Goal: Information Seeking & Learning: Learn about a topic

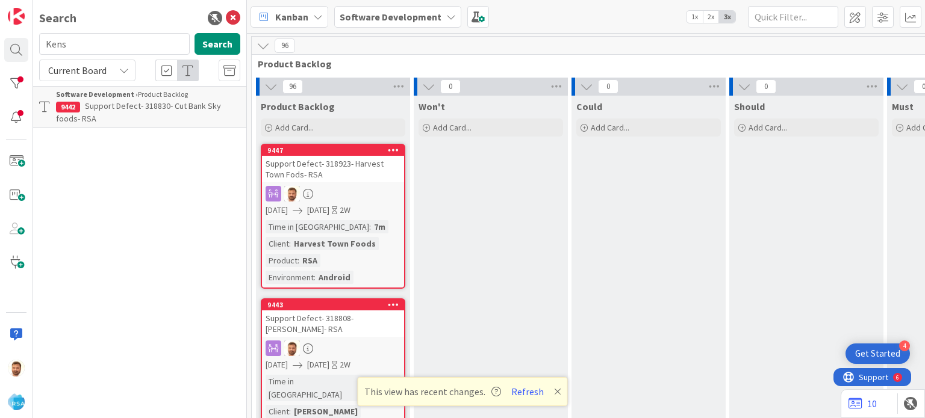
scroll to position [378, 1345]
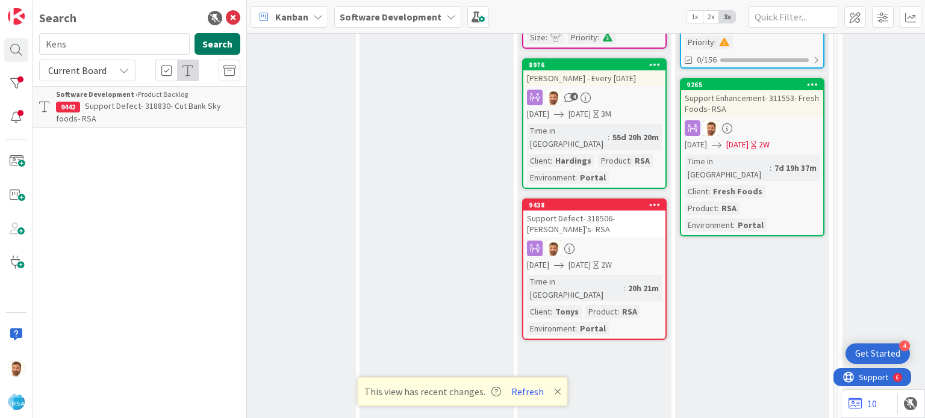
type input "Kens"
click at [214, 46] on button "Search" at bounding box center [217, 44] width 46 height 22
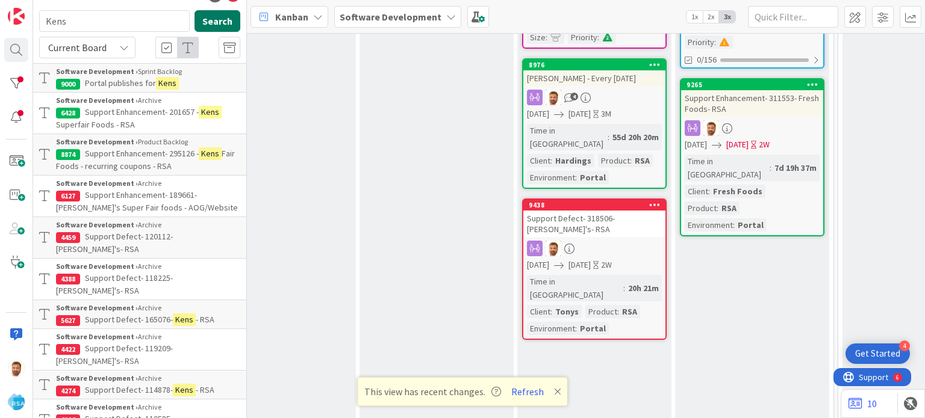
scroll to position [19, 0]
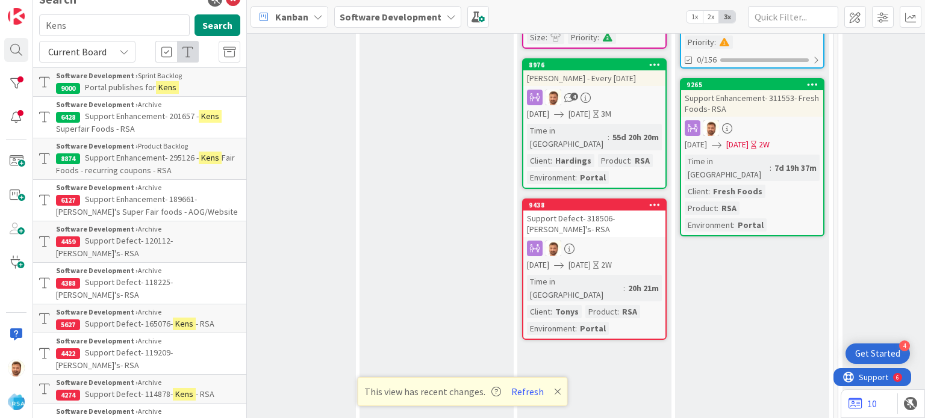
click at [117, 85] on span "Portal publishes for" at bounding box center [120, 87] width 71 height 11
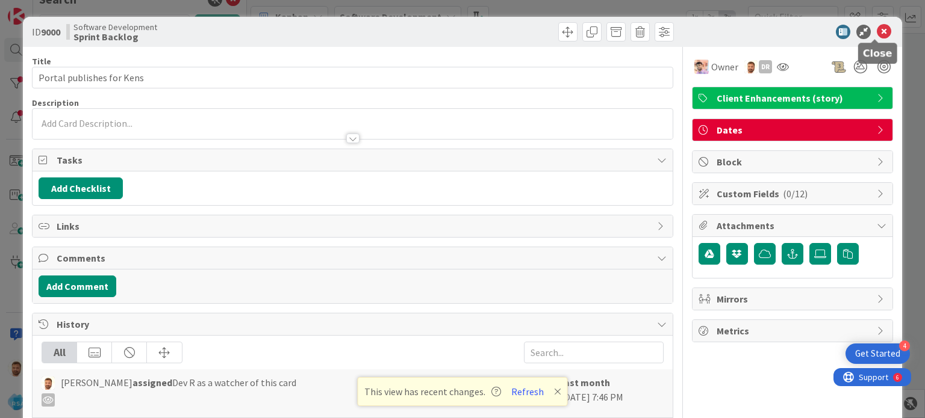
click at [876, 34] on icon at bounding box center [883, 32] width 14 height 14
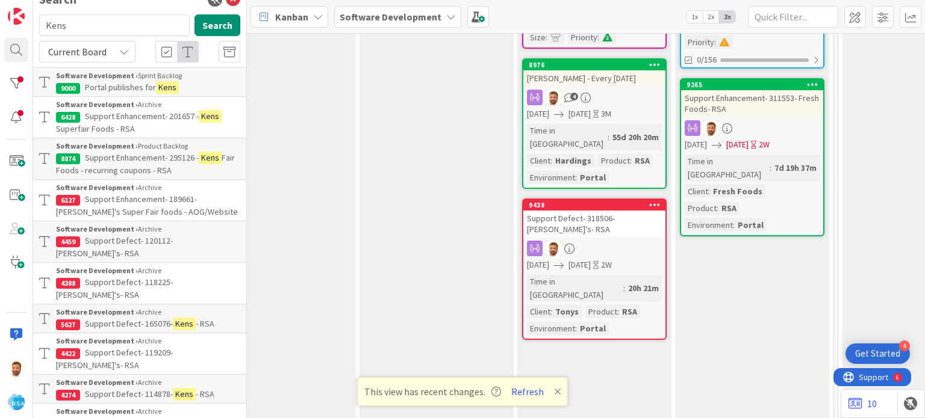
click at [163, 114] on span "Support Enhancement- 201657 -" at bounding box center [142, 116] width 114 height 11
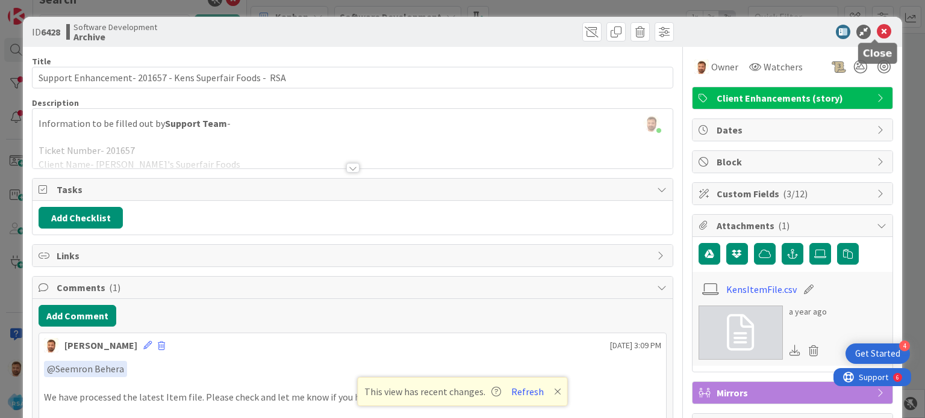
click at [876, 34] on icon at bounding box center [883, 32] width 14 height 14
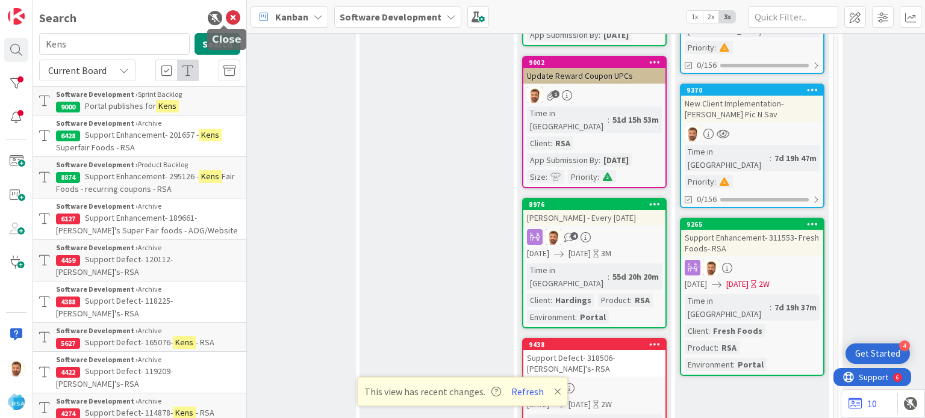
click at [226, 21] on icon at bounding box center [233, 18] width 14 height 14
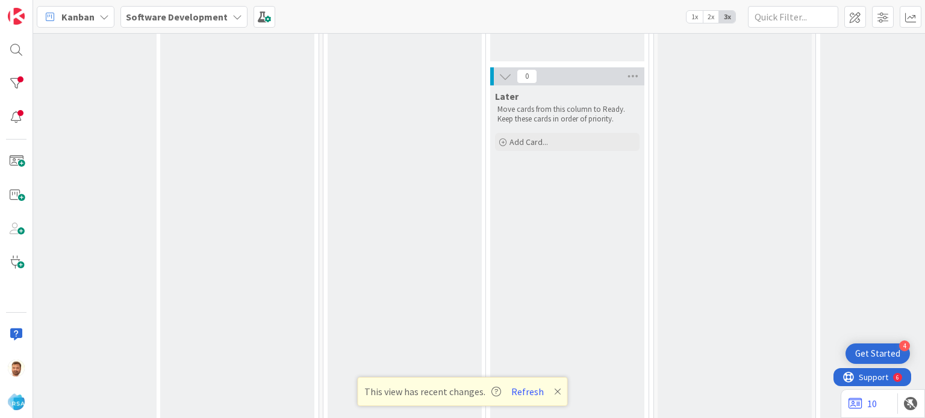
scroll to position [238, 394]
